Goal: Task Accomplishment & Management: Use online tool/utility

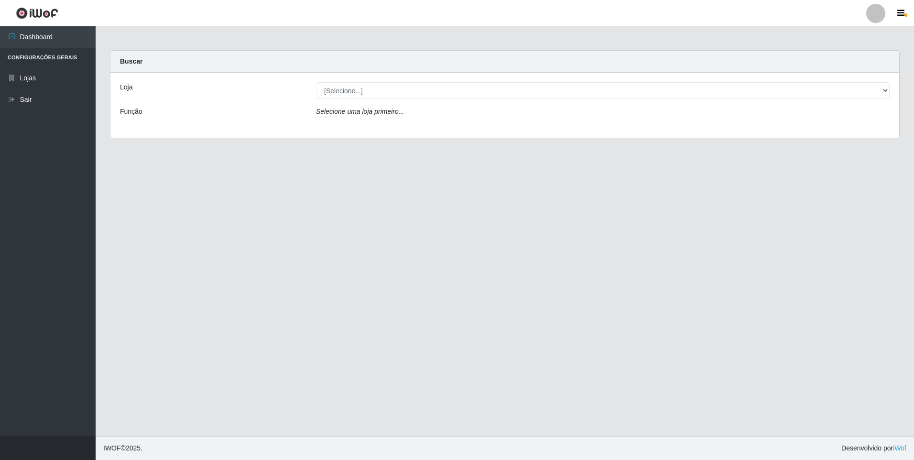
select select "461"
click at [316, 82] on select "[Selecione...] Atacado Vem - [STREET_ADDRESS]" at bounding box center [602, 90] width 573 height 17
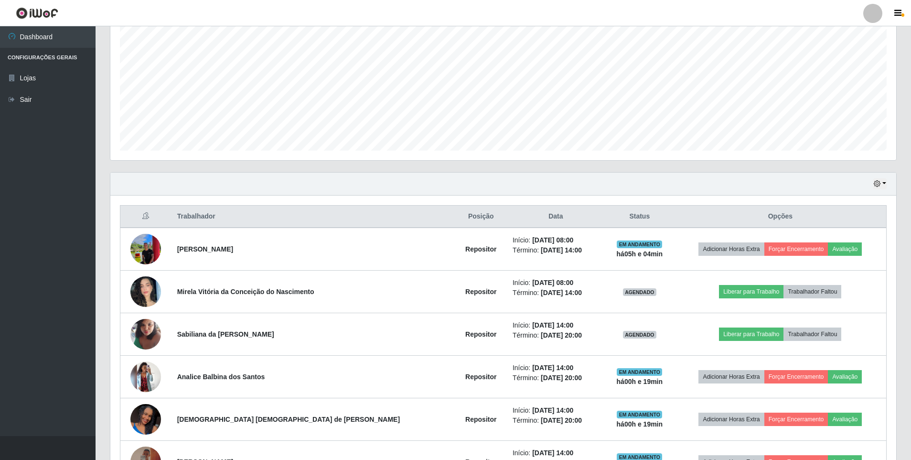
scroll to position [302, 0]
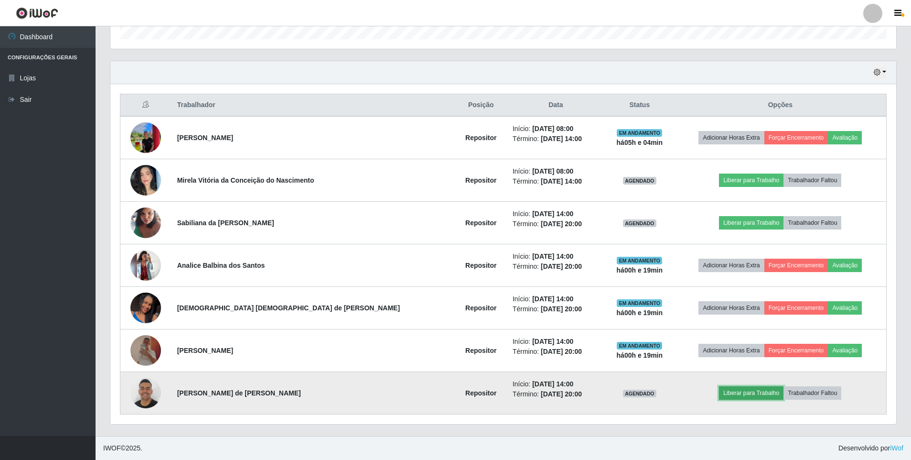
click at [731, 393] on button "Liberar para Trabalho" at bounding box center [751, 392] width 65 height 13
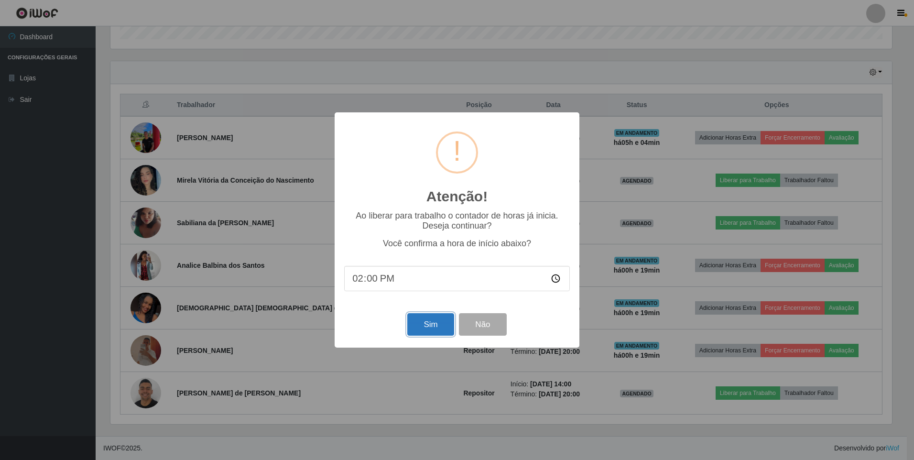
click at [426, 329] on button "Sim" at bounding box center [430, 324] width 46 height 22
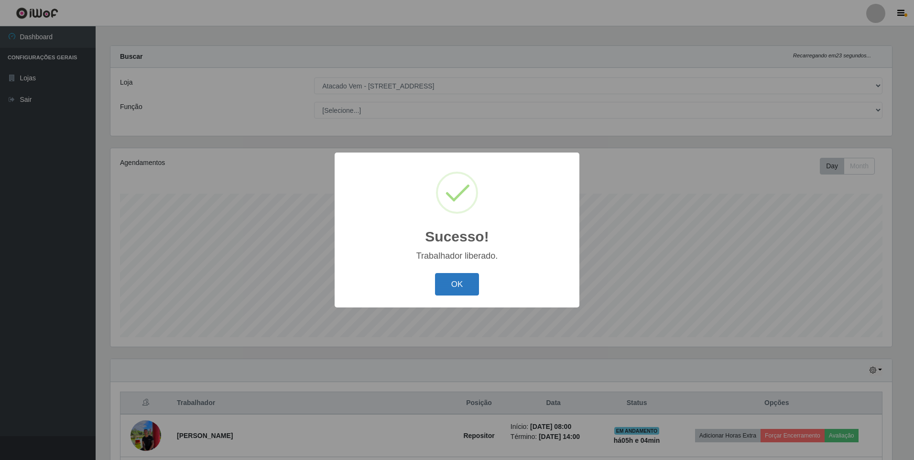
click at [455, 287] on button "OK" at bounding box center [457, 284] width 44 height 22
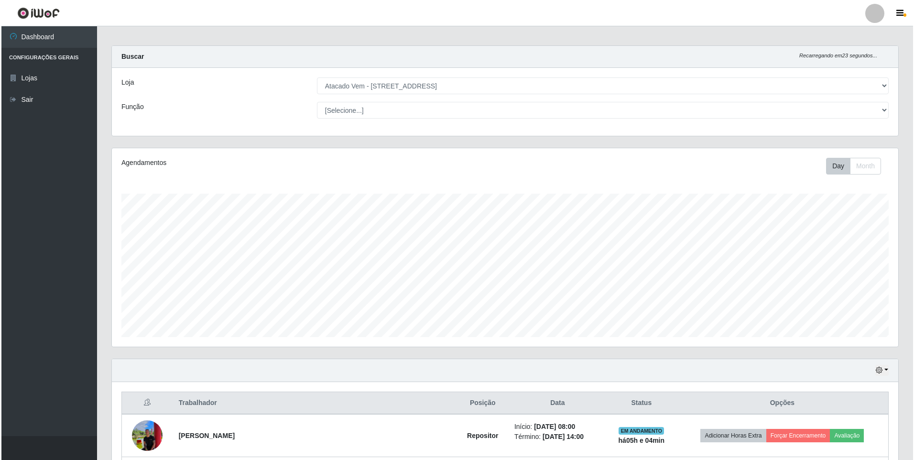
scroll to position [291, 0]
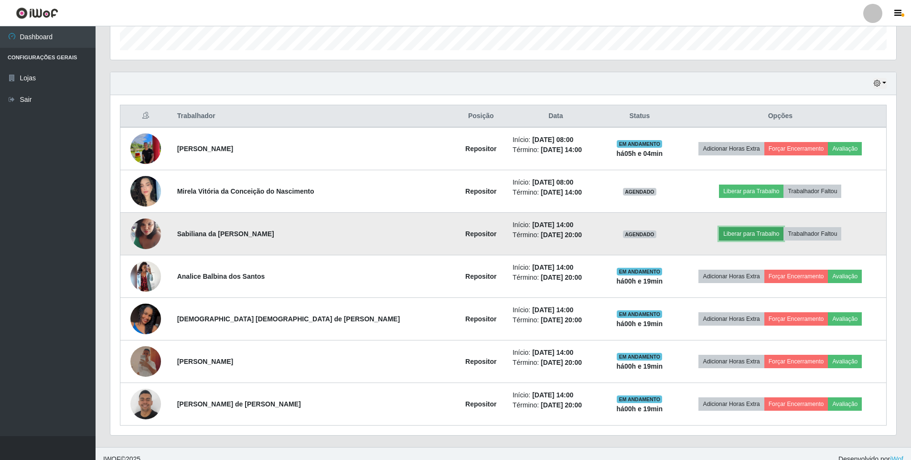
click at [735, 238] on button "Liberar para Trabalho" at bounding box center [751, 233] width 65 height 13
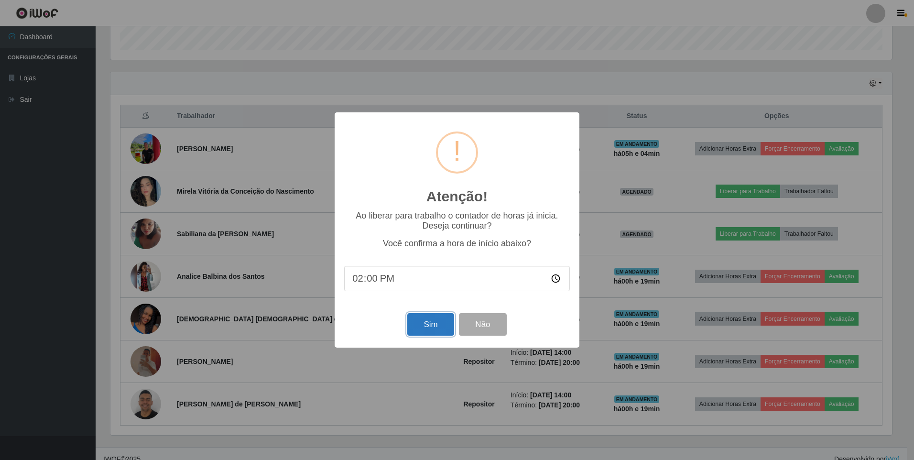
click at [426, 322] on button "Sim" at bounding box center [430, 324] width 46 height 22
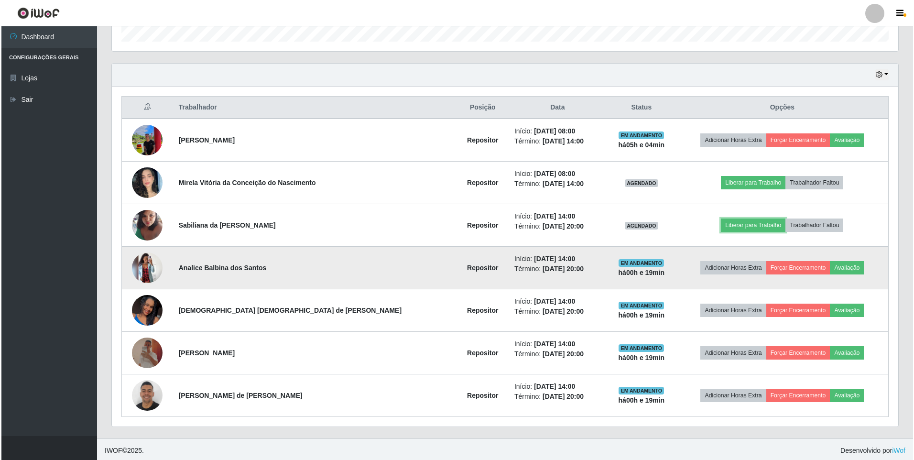
scroll to position [302, 0]
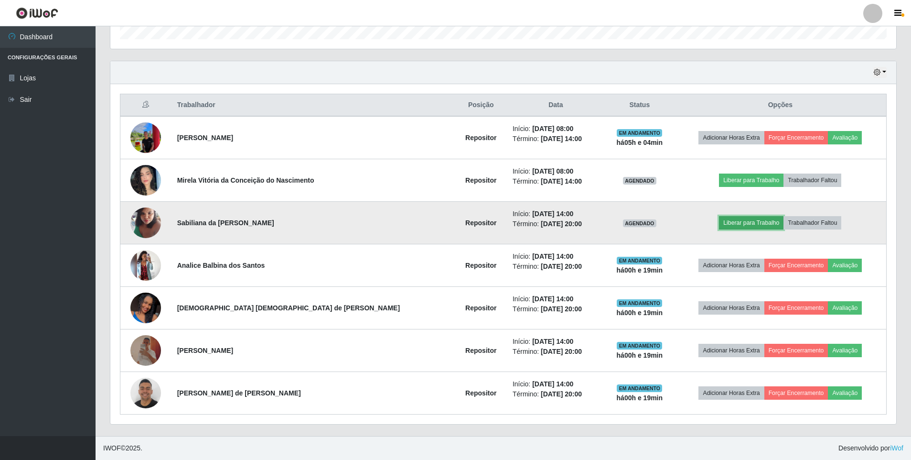
click at [735, 223] on button "Liberar para Trabalho" at bounding box center [751, 222] width 65 height 13
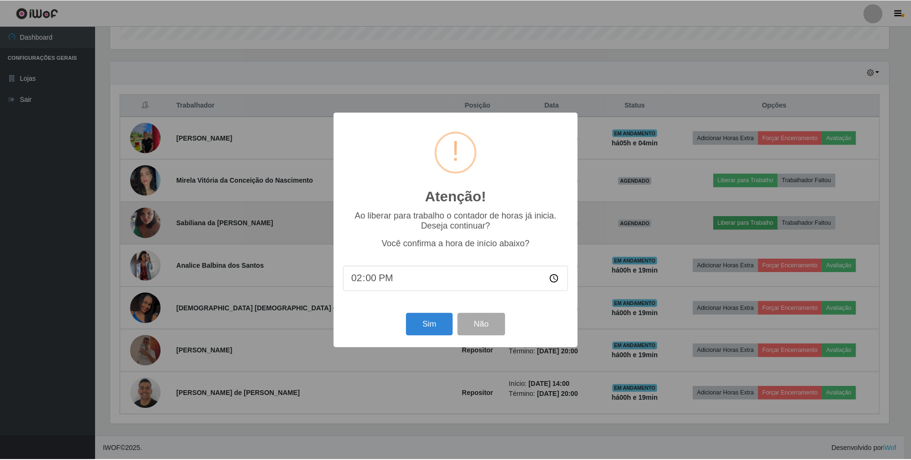
scroll to position [198, 781]
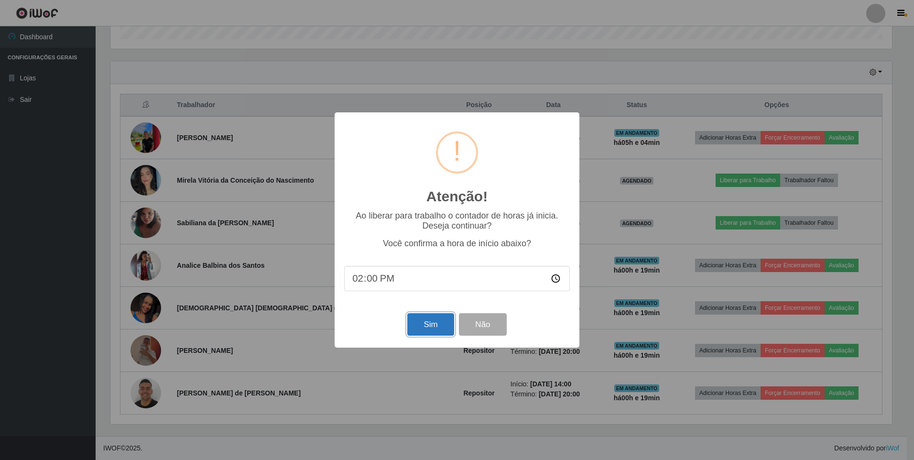
click at [420, 326] on button "Sim" at bounding box center [430, 324] width 46 height 22
